Goal: Check status: Check status

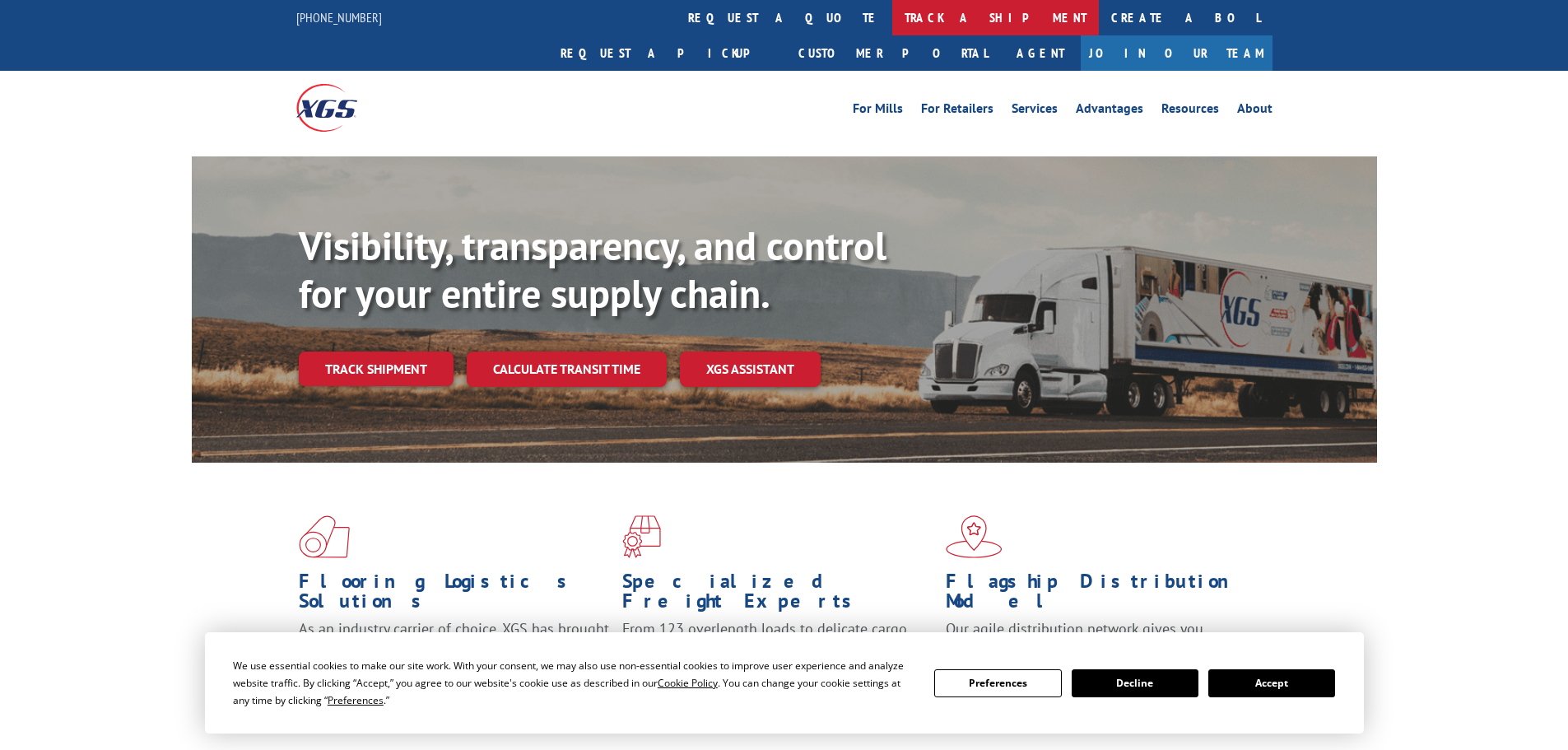
click at [892, 27] on link "track a shipment" at bounding box center [996, 18] width 207 height 36
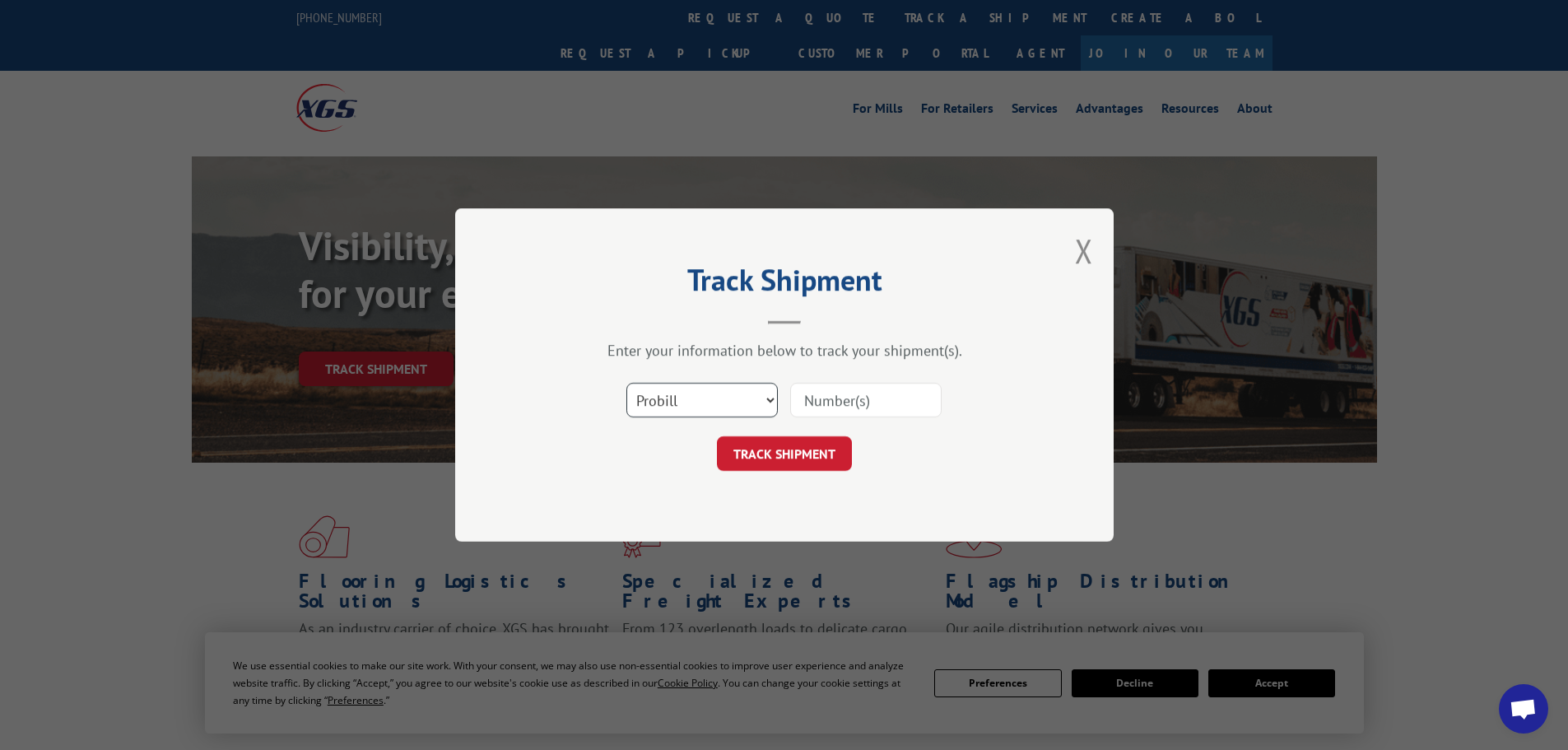
click at [739, 409] on select "Select category... Probill BOL PO" at bounding box center [702, 400] width 152 height 35
select select "po"
click at [627, 383] on select "Select category... Probill BOL PO" at bounding box center [702, 400] width 152 height 35
click at [851, 414] on input at bounding box center [865, 400] width 152 height 35
type input "17402364"
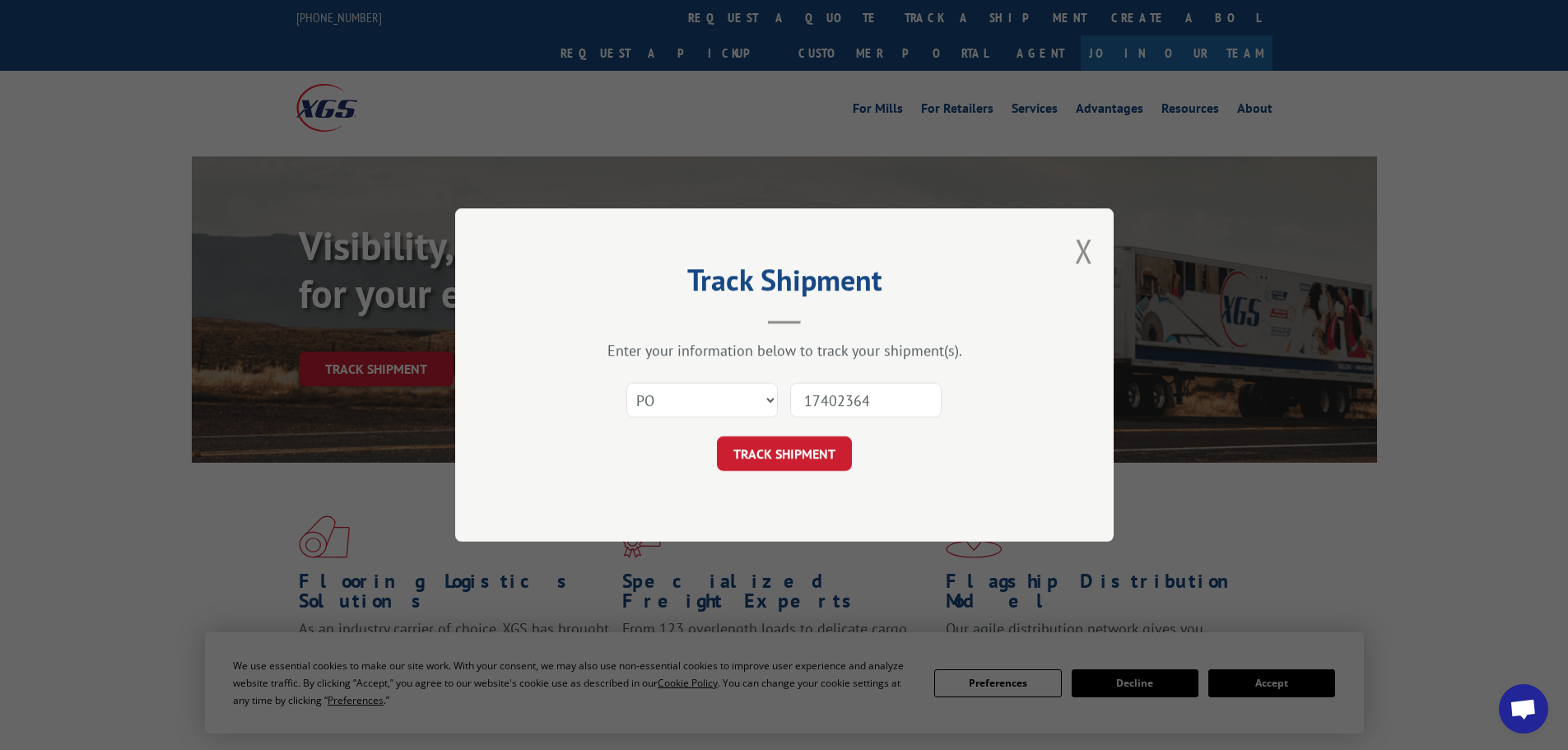
click at [778, 431] on form "Select category... Probill BOL PO 17402364 TRACK SHIPMENT" at bounding box center [784, 422] width 494 height 98
click at [777, 441] on button "TRACK SHIPMENT" at bounding box center [784, 453] width 135 height 35
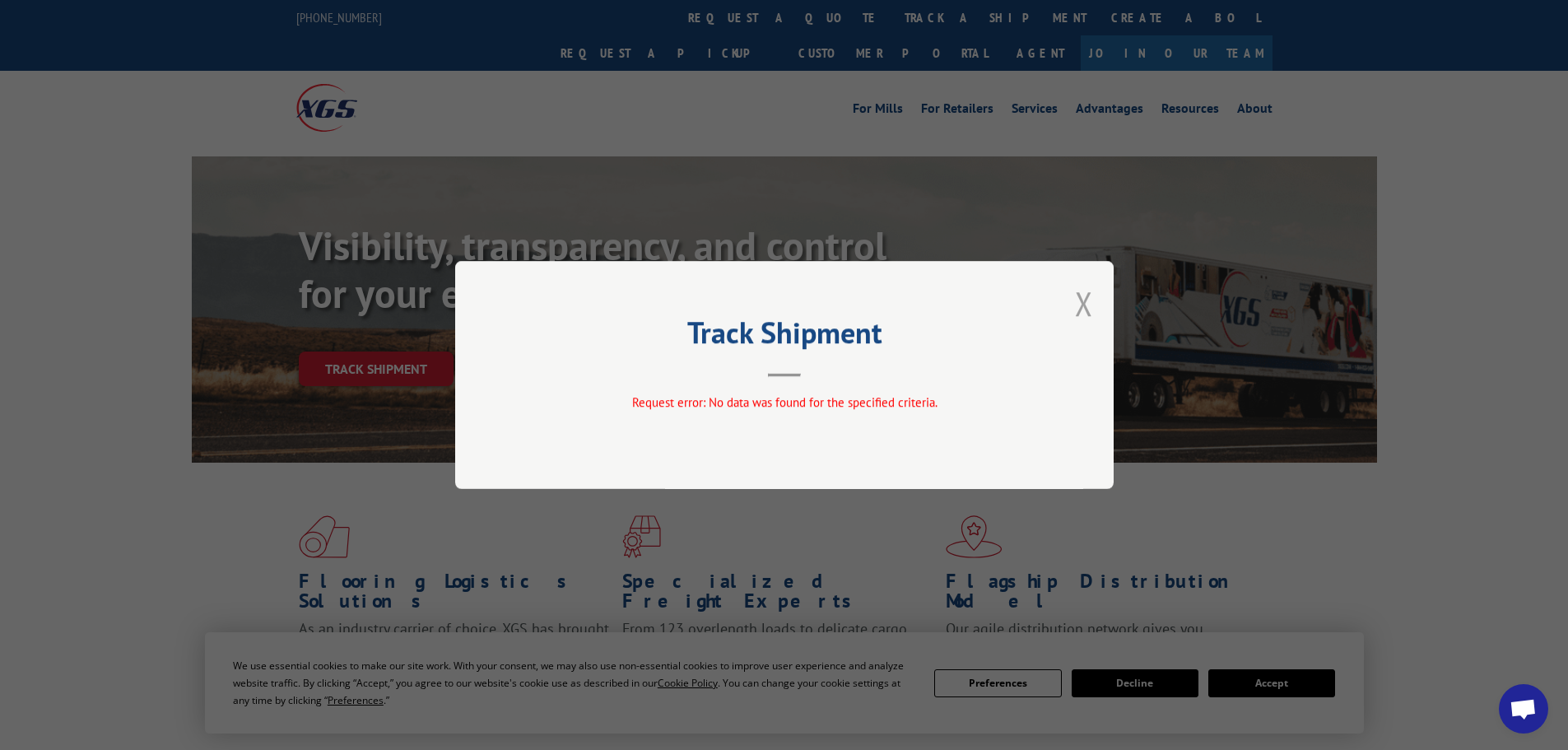
click at [1083, 317] on button "Close modal" at bounding box center [1084, 304] width 18 height 44
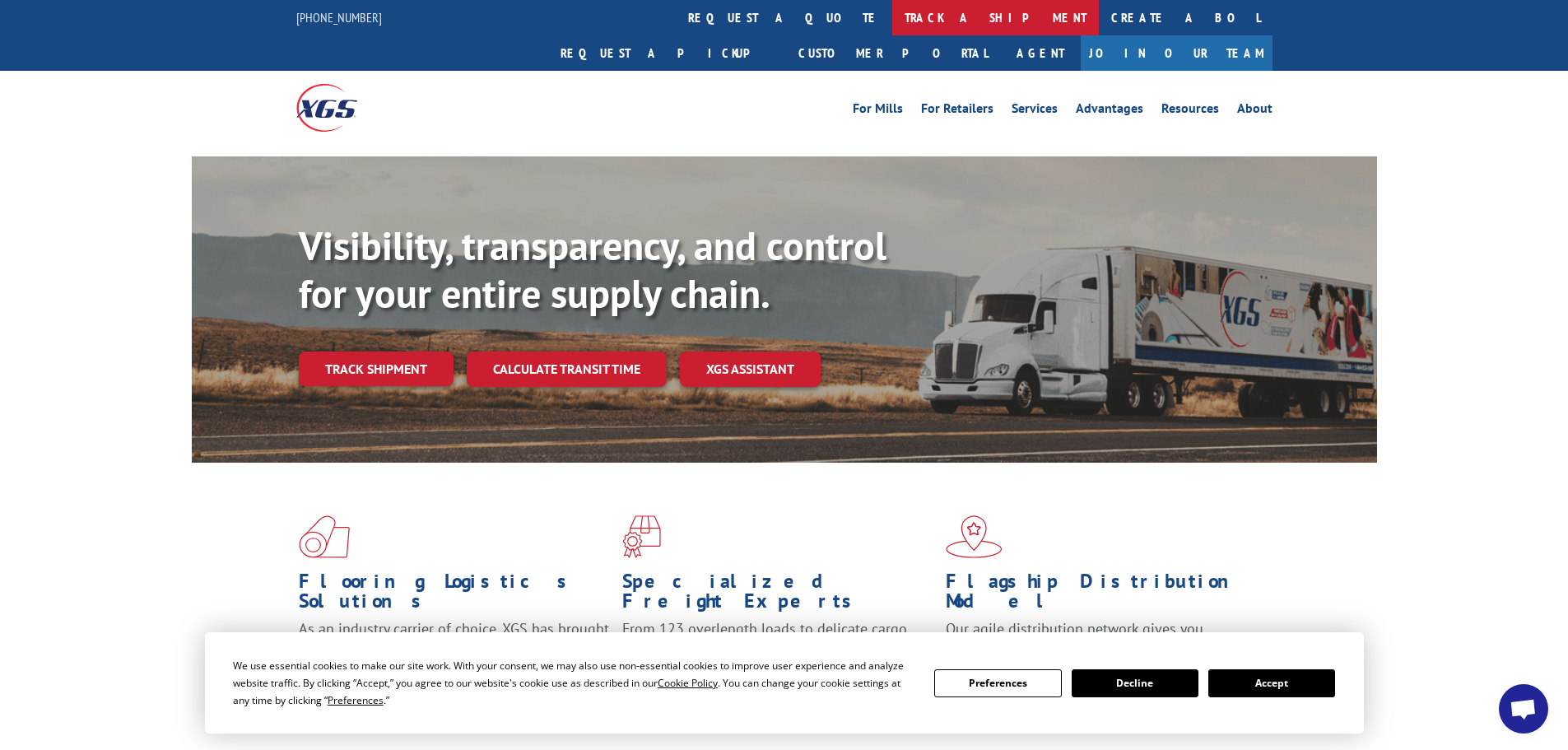
click at [892, 16] on link "track a shipment" at bounding box center [996, 18] width 207 height 36
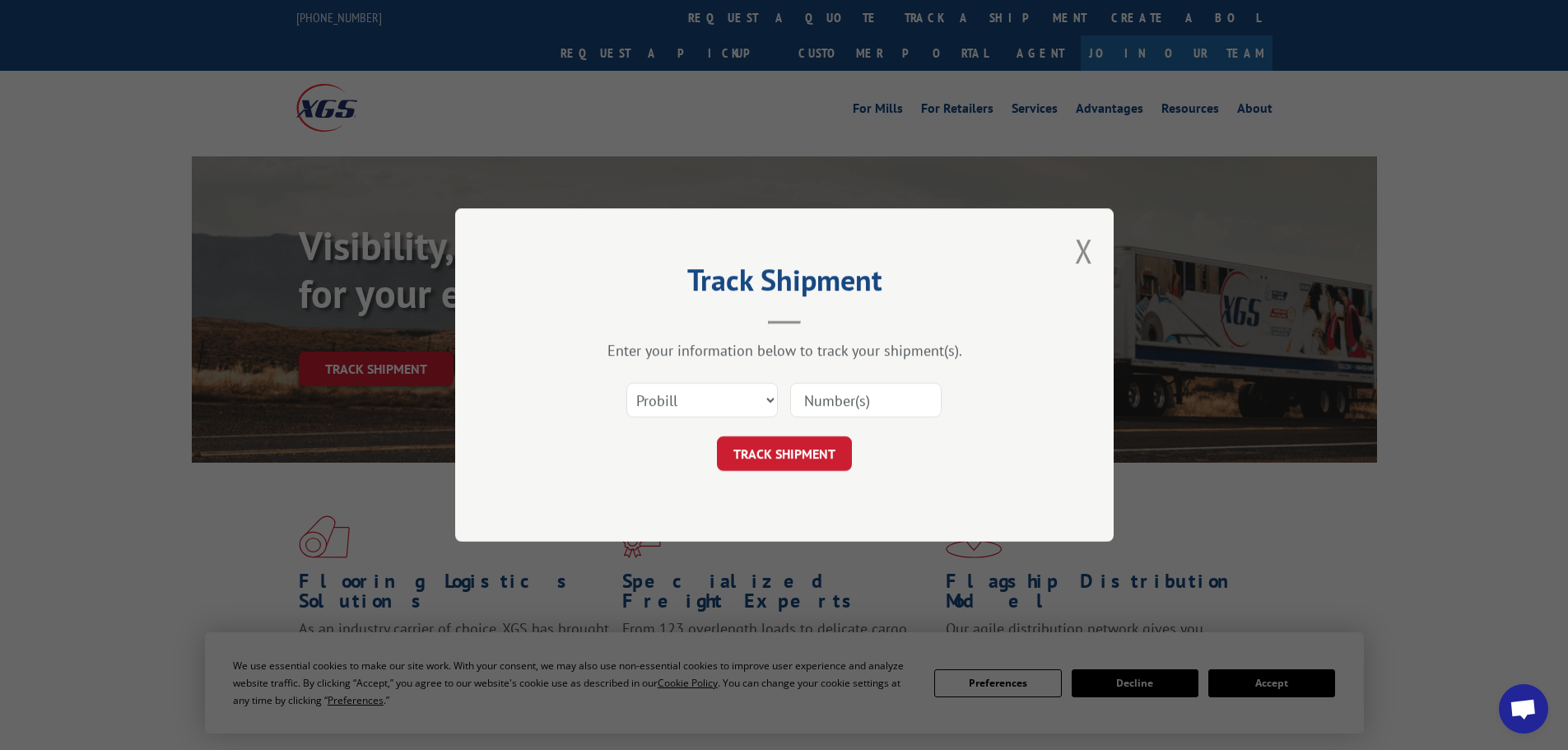
click at [825, 391] on input at bounding box center [865, 400] width 152 height 35
type input "17402364"
click at [788, 447] on button "TRACK SHIPMENT" at bounding box center [784, 453] width 135 height 35
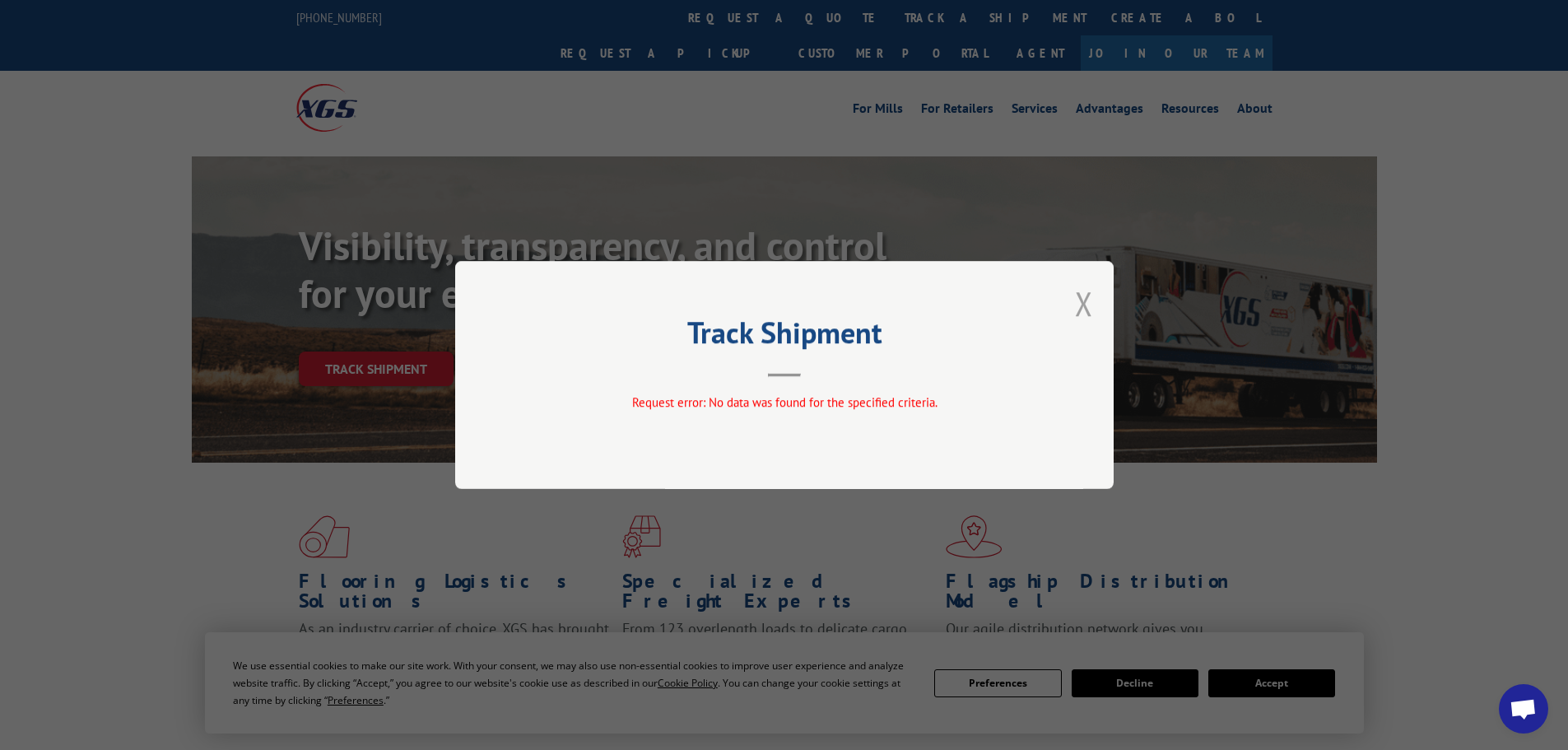
click at [1088, 299] on button "Close modal" at bounding box center [1084, 304] width 18 height 44
